Goal: Task Accomplishment & Management: Manage account settings

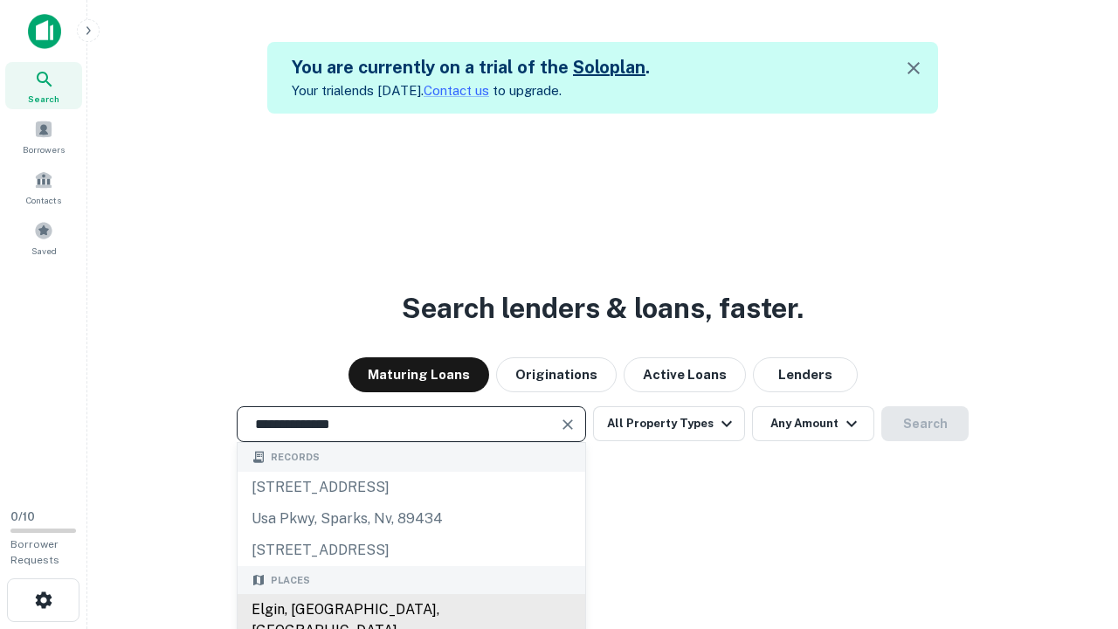
click at [411, 610] on div "Elgin, [GEOGRAPHIC_DATA], [GEOGRAPHIC_DATA]" at bounding box center [412, 620] width 348 height 52
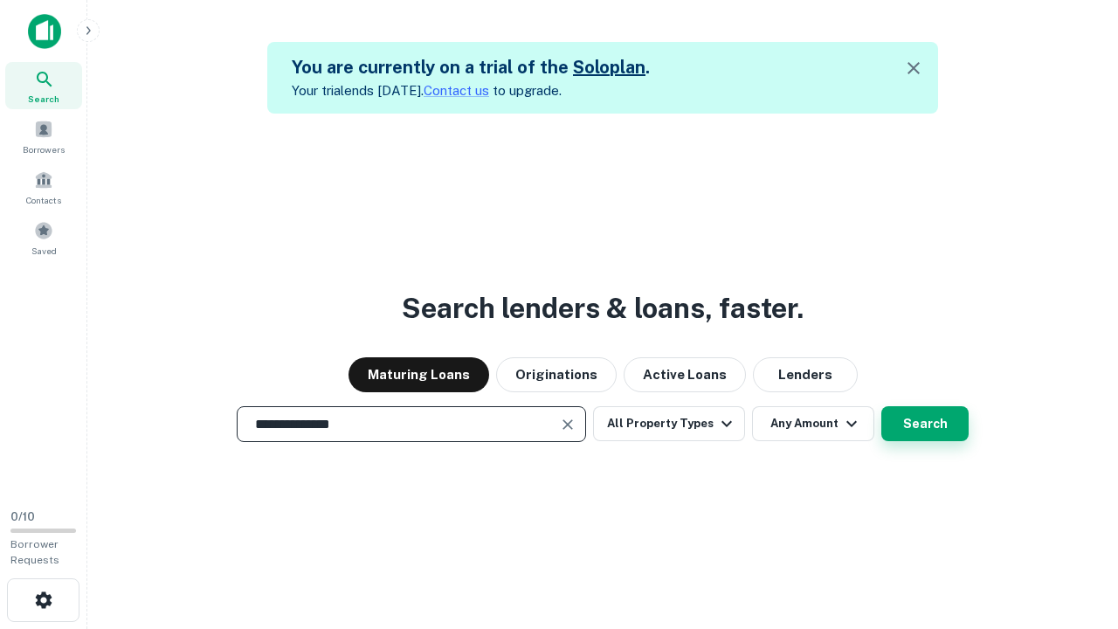
type input "**********"
click at [925, 424] on button "Search" at bounding box center [924, 423] width 87 height 35
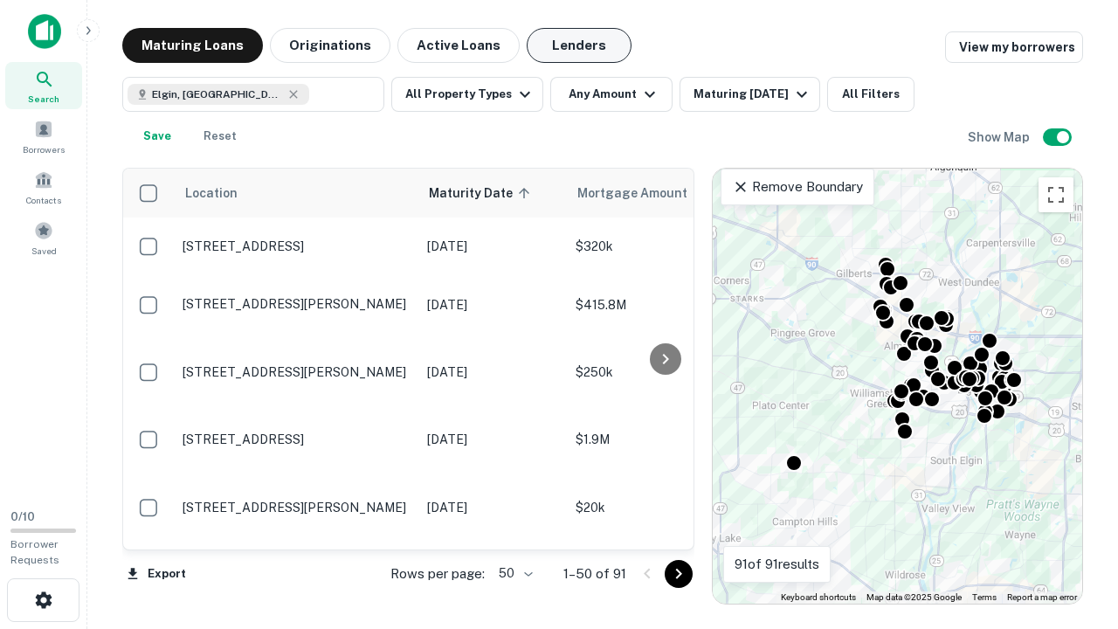
click at [579, 45] on button "Lenders" at bounding box center [579, 45] width 105 height 35
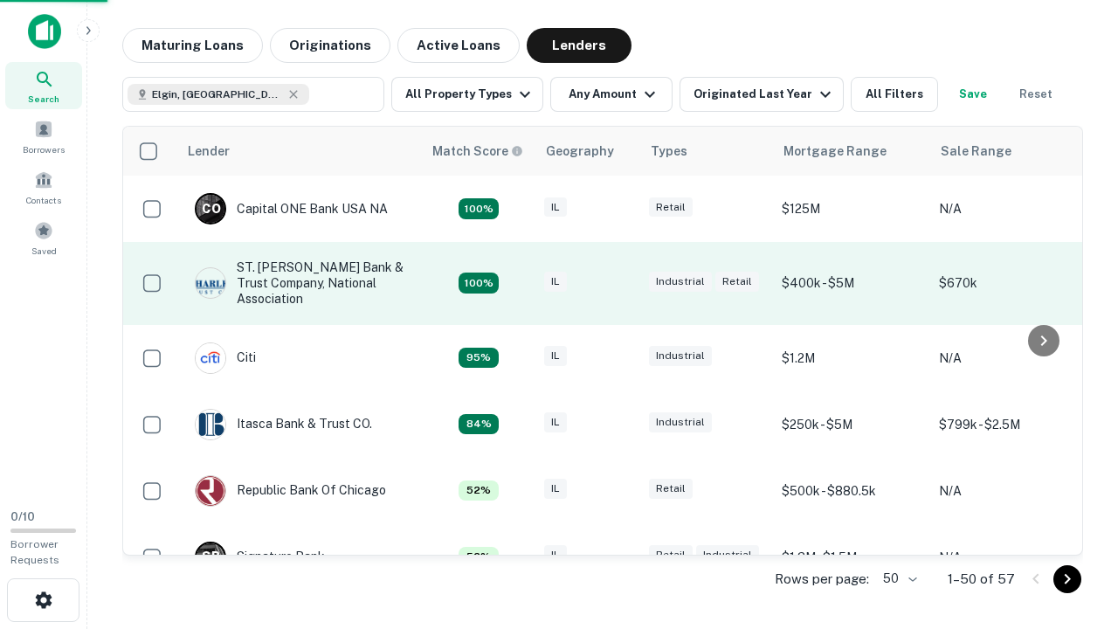
click at [620, 283] on div "IL" at bounding box center [587, 284] width 87 height 24
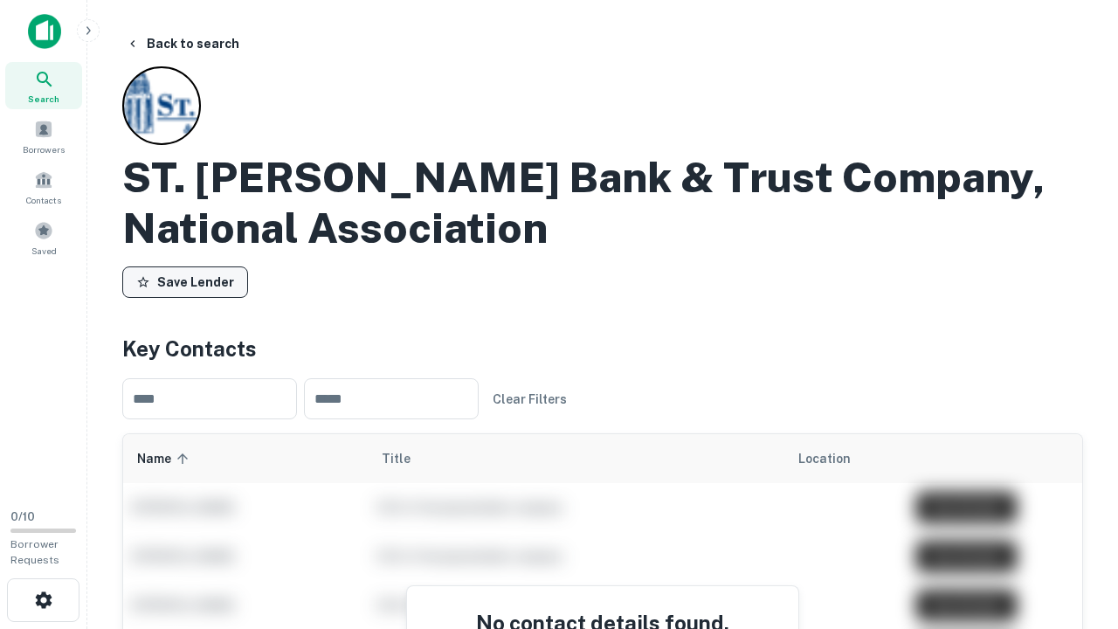
click at [185, 282] on button "Save Lender" at bounding box center [185, 281] width 126 height 31
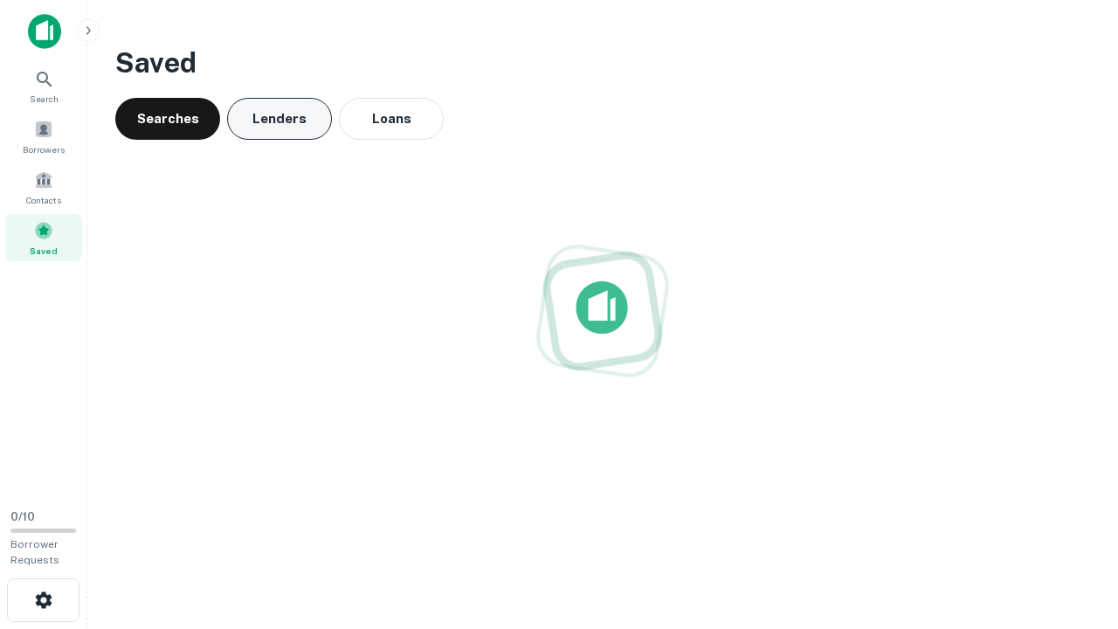
click at [280, 119] on button "Lenders" at bounding box center [279, 119] width 105 height 42
